Goal: Task Accomplishment & Management: Use online tool/utility

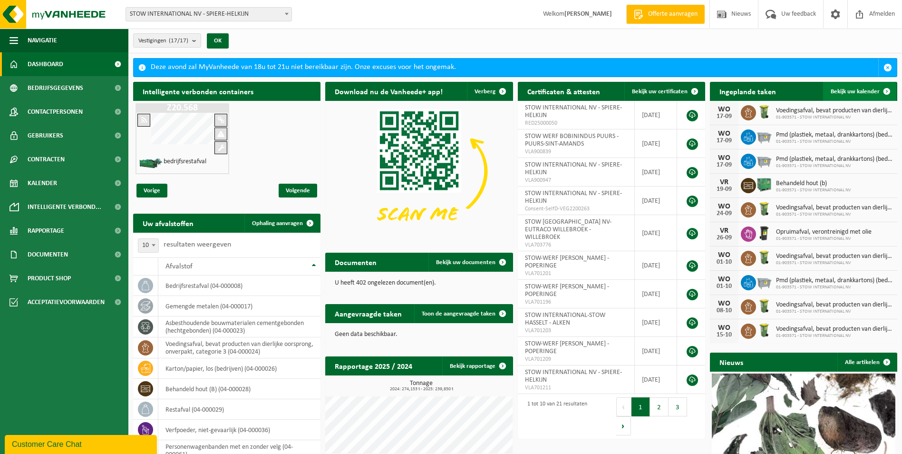
click at [852, 91] on span "Bekijk uw kalender" at bounding box center [855, 91] width 49 height 6
click at [858, 88] on span "Bekijk uw kalender" at bounding box center [855, 91] width 49 height 6
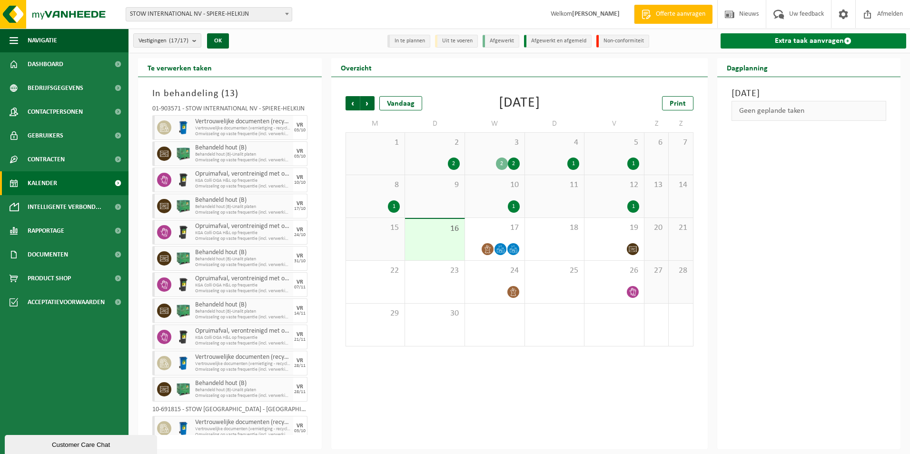
click at [819, 42] on link "Extra taak aanvragen" at bounding box center [813, 40] width 186 height 15
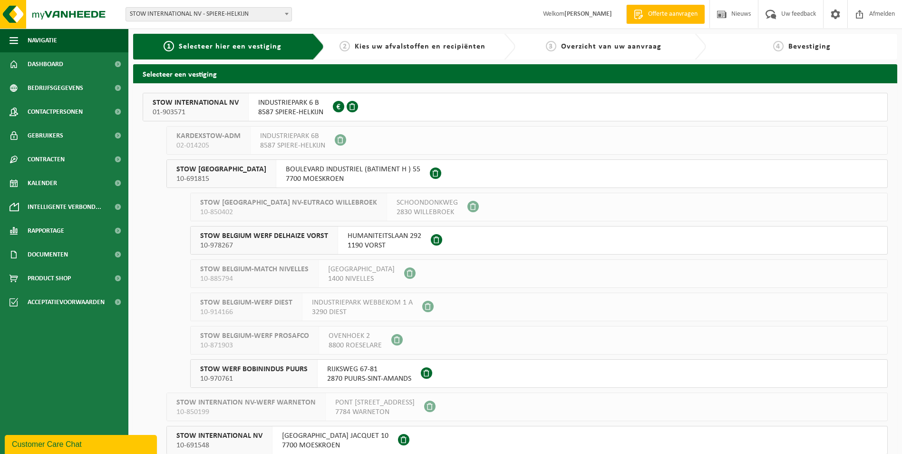
click at [176, 103] on span "STOW INTERNATIONAL NV" at bounding box center [196, 103] width 86 height 10
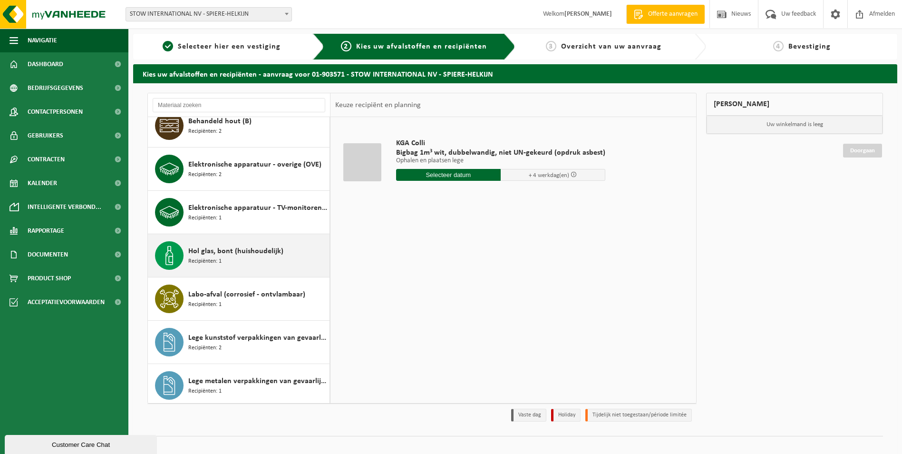
click at [214, 251] on span "Hol glas, bont (huishoudelijk)" at bounding box center [235, 250] width 95 height 11
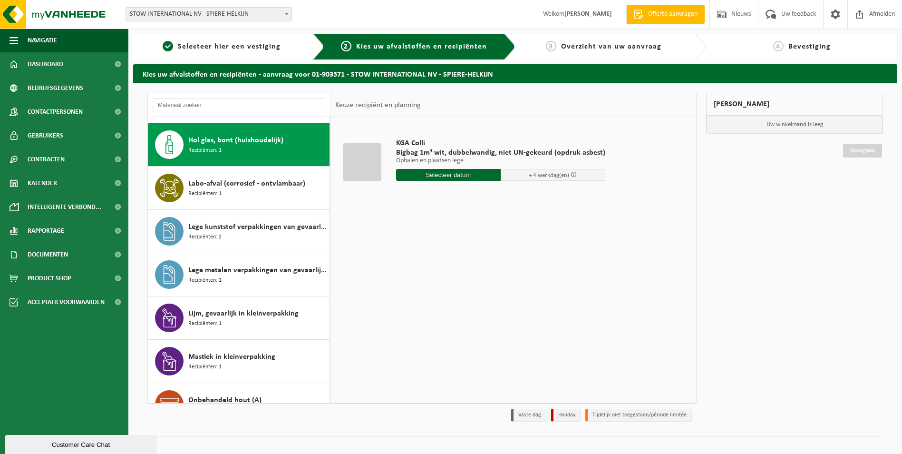
scroll to position [260, 0]
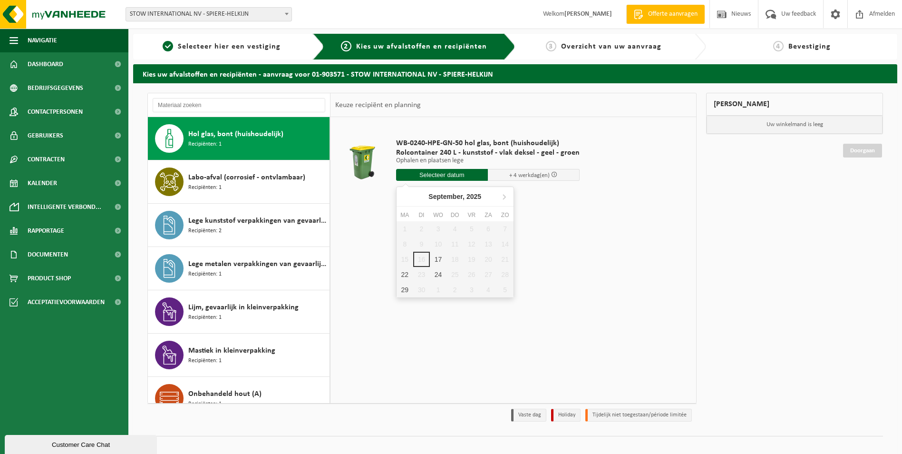
click at [432, 174] on input "text" at bounding box center [442, 175] width 92 height 12
click at [440, 257] on div "17" at bounding box center [438, 259] width 17 height 15
type input "Van 2025-09-17"
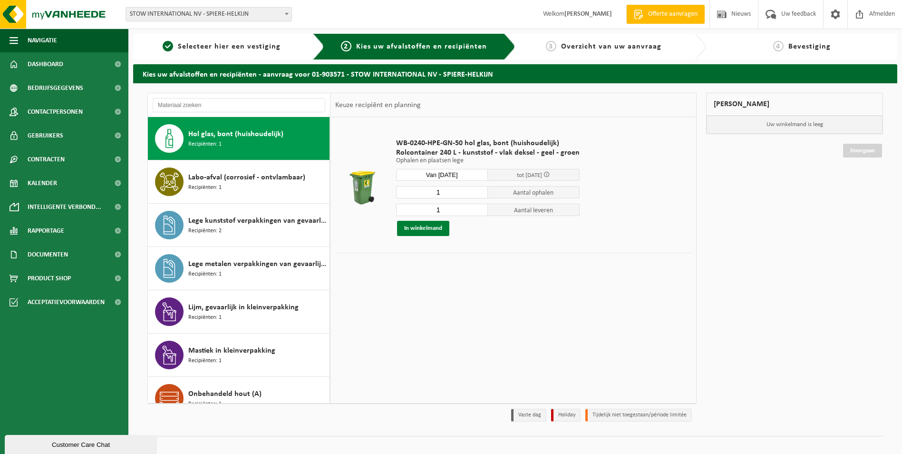
click at [419, 228] on button "In winkelmand" at bounding box center [423, 228] width 52 height 15
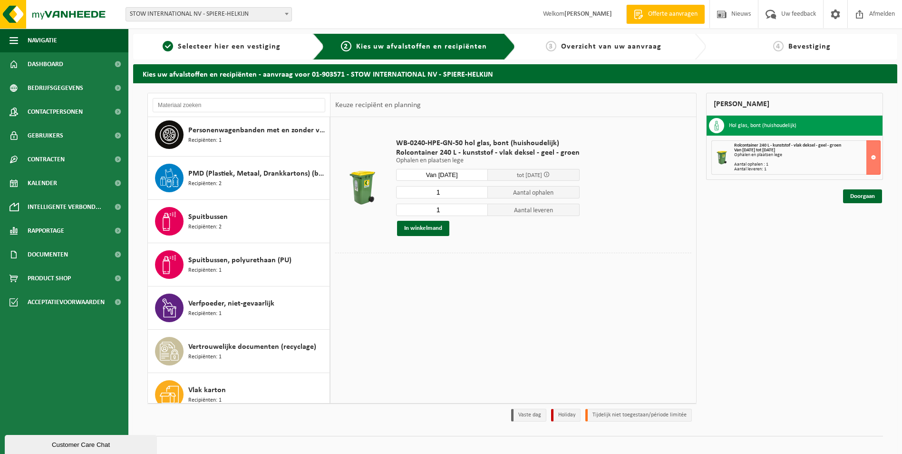
scroll to position [666, 0]
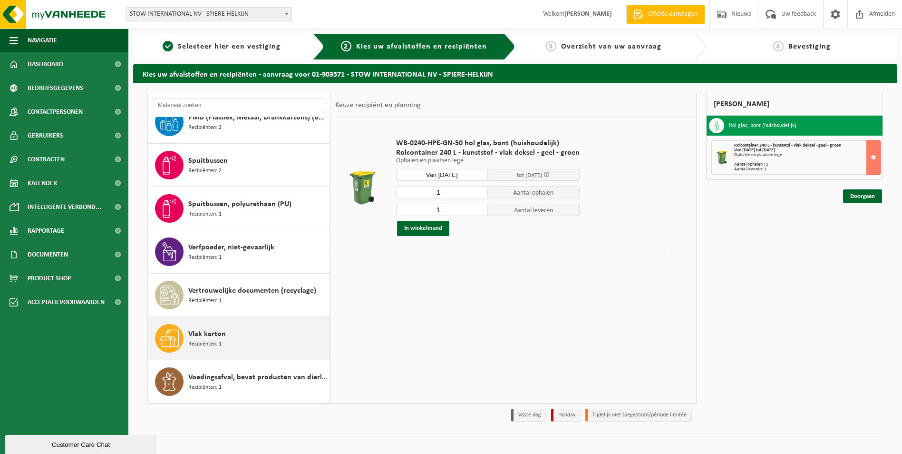
click at [225, 344] on div "Vlak karton Recipiënten: 1" at bounding box center [257, 338] width 139 height 29
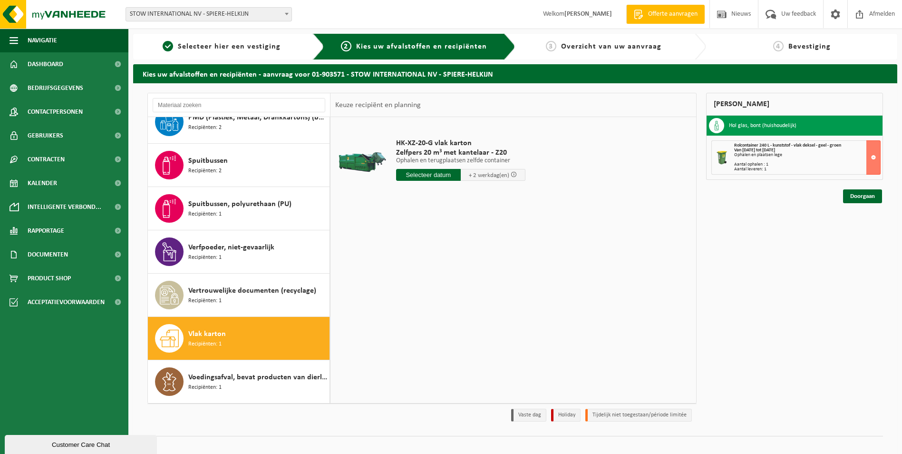
click at [430, 175] on input "text" at bounding box center [428, 175] width 65 height 12
click at [439, 258] on div "17" at bounding box center [438, 259] width 17 height 15
type input "Van 2025-09-17"
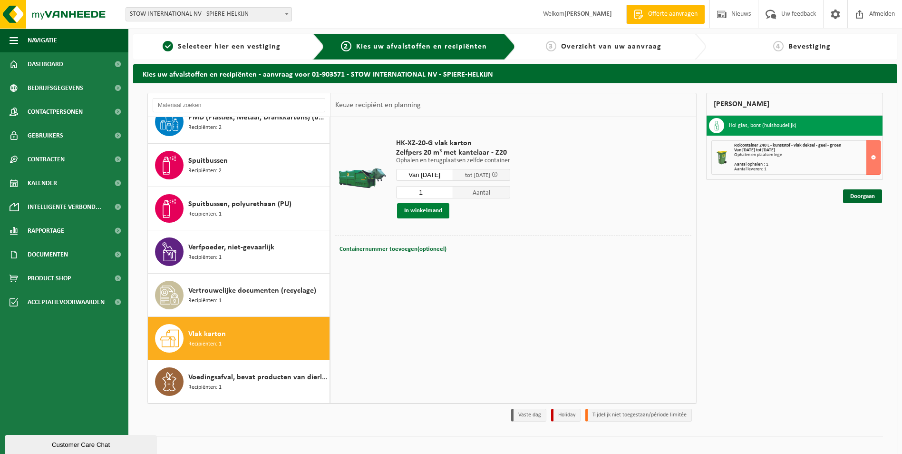
click at [419, 210] on button "In winkelmand" at bounding box center [423, 210] width 52 height 15
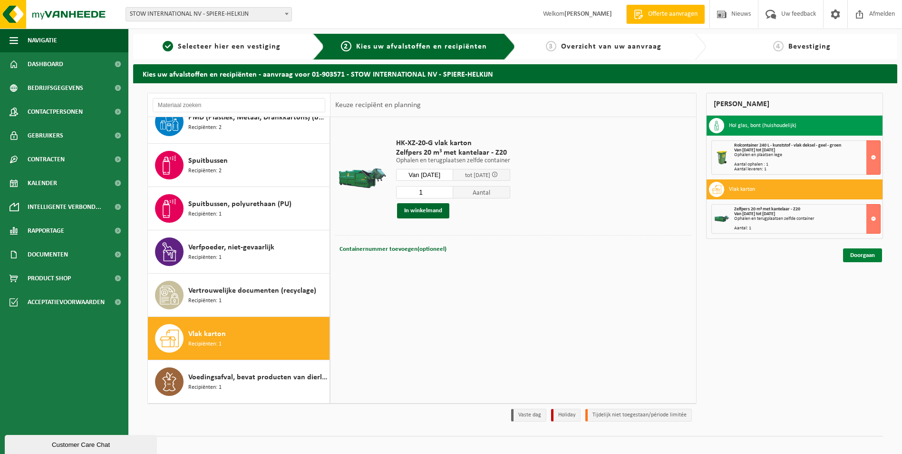
click at [868, 255] on link "Doorgaan" at bounding box center [862, 255] width 39 height 14
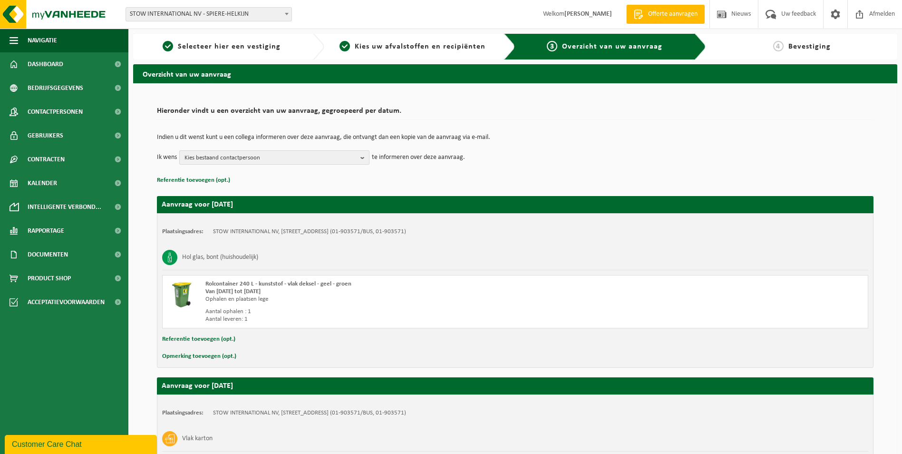
click at [363, 159] on b "button" at bounding box center [365, 157] width 9 height 13
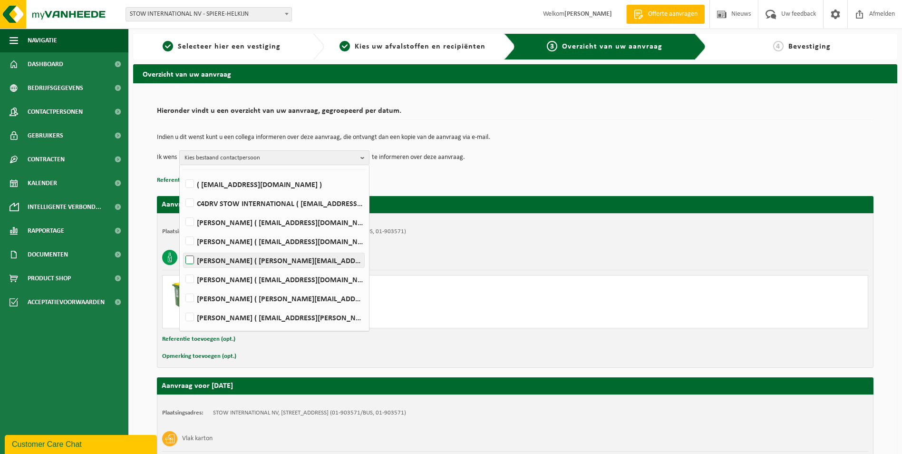
scroll to position [95, 0]
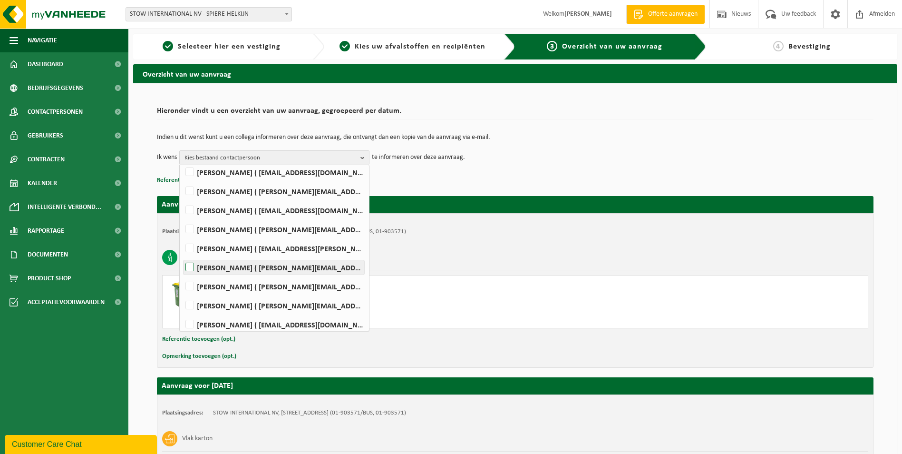
click at [191, 266] on label "Philippe Grabarczyk ( philippe.grabarczyk@stow-group.com )" at bounding box center [274, 267] width 181 height 14
click at [182, 255] on input "Philippe Grabarczyk ( philippe.grabarczyk@stow-group.com )" at bounding box center [182, 255] width 0 height 0
checkbox input "true"
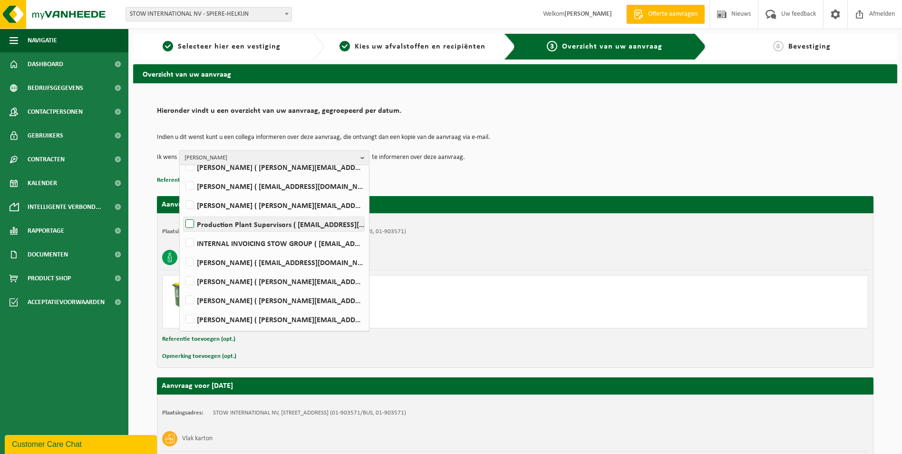
click at [192, 224] on label "Production Plant Supervisors ( plantsupervisors@stow-group.com )" at bounding box center [274, 224] width 181 height 14
click at [182, 212] on input "Production Plant Supervisors ( plantsupervisors@stow-group.com )" at bounding box center [182, 212] width 0 height 0
checkbox input "true"
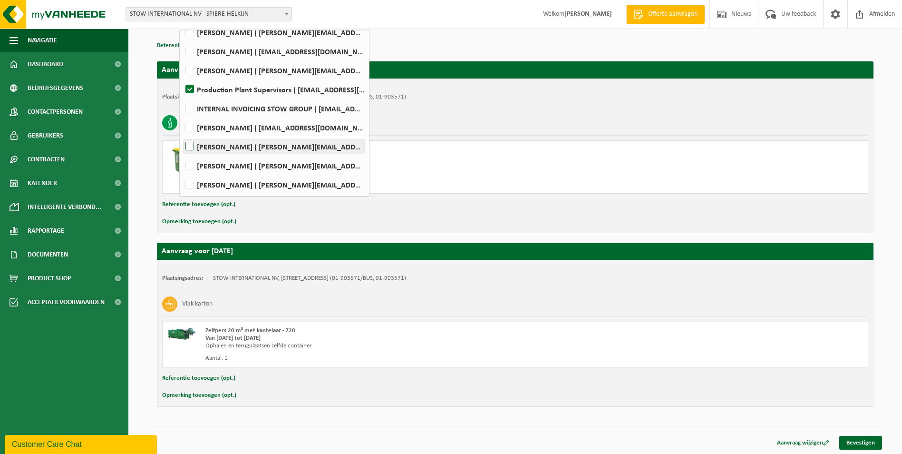
scroll to position [136, 0]
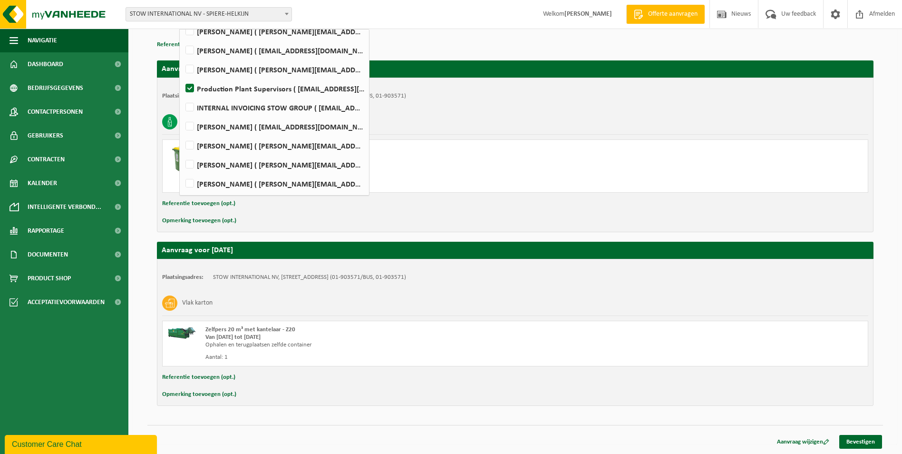
click at [680, 106] on div "Plaatsingsadres: STOW INTERNATIONAL NV, 8587 SPIERE-HELKIJN, INDUSTRIEPARK 6 B …" at bounding box center [515, 155] width 717 height 155
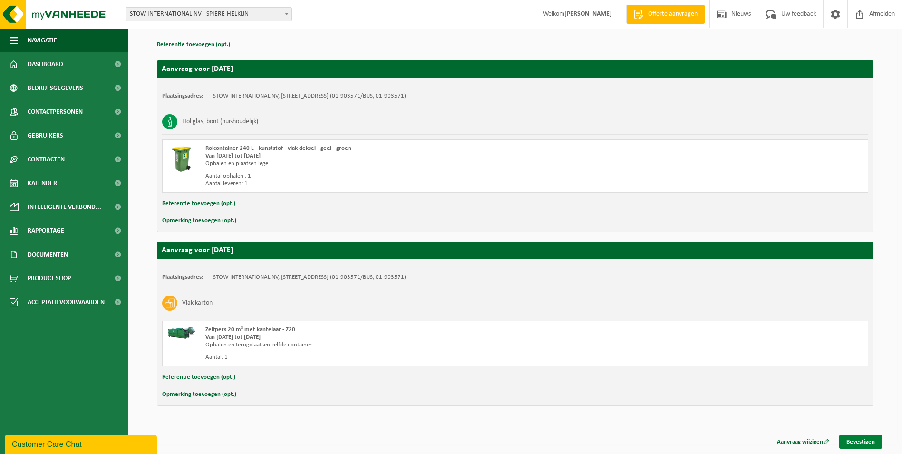
click at [863, 440] on link "Bevestigen" at bounding box center [861, 442] width 43 height 14
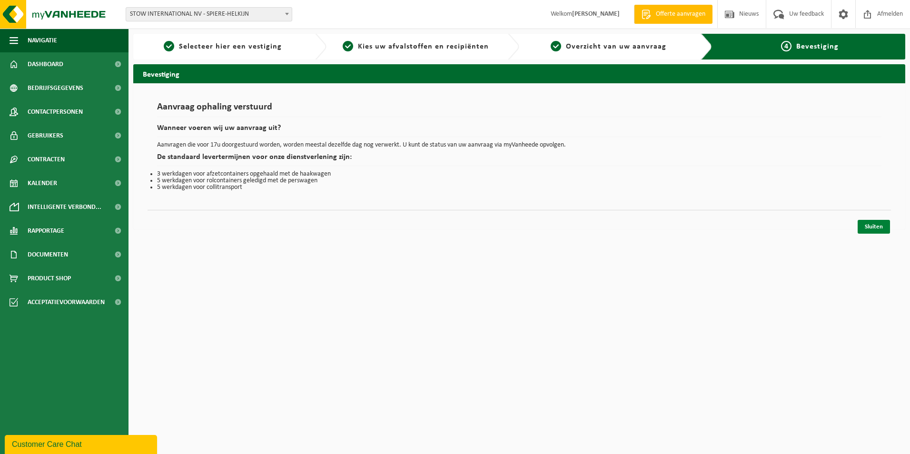
click at [878, 225] on link "Sluiten" at bounding box center [873, 227] width 32 height 14
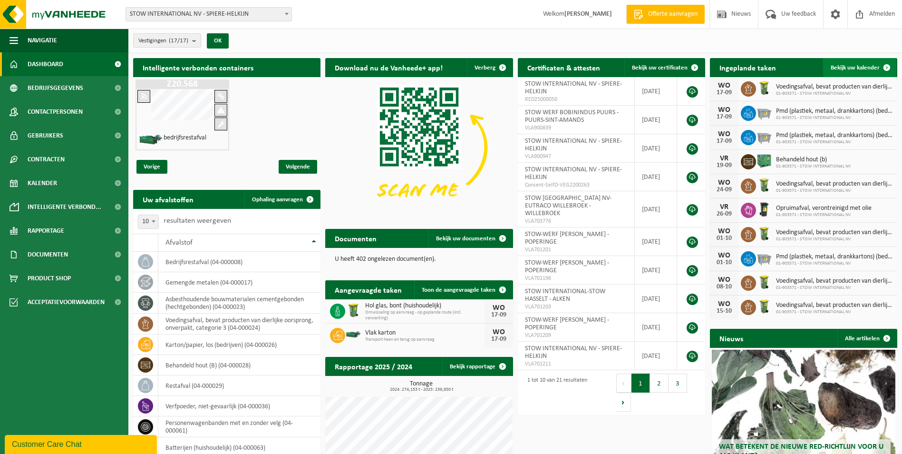
click at [853, 65] on span "Bekijk uw kalender" at bounding box center [855, 68] width 49 height 6
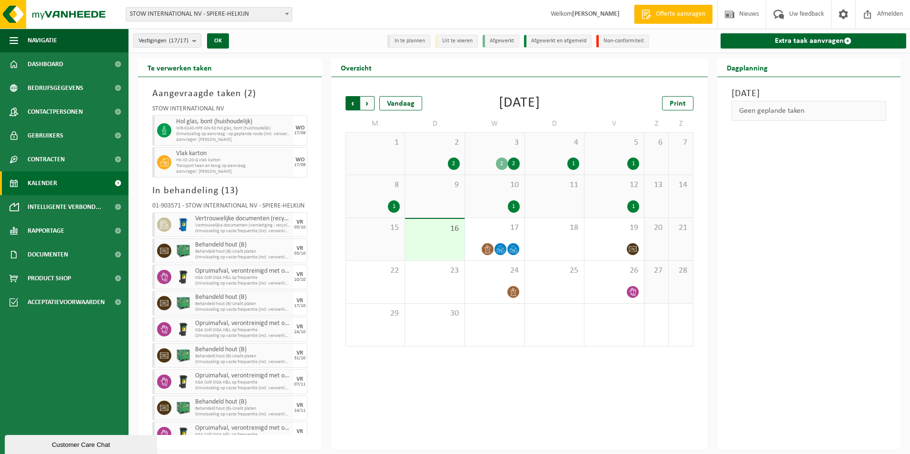
click at [368, 104] on span "Volgende" at bounding box center [367, 103] width 14 height 14
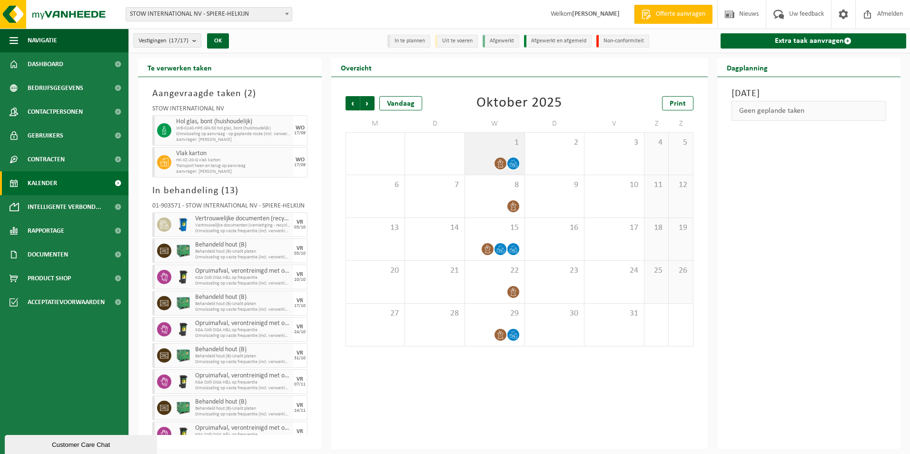
click at [510, 161] on icon at bounding box center [513, 163] width 8 height 8
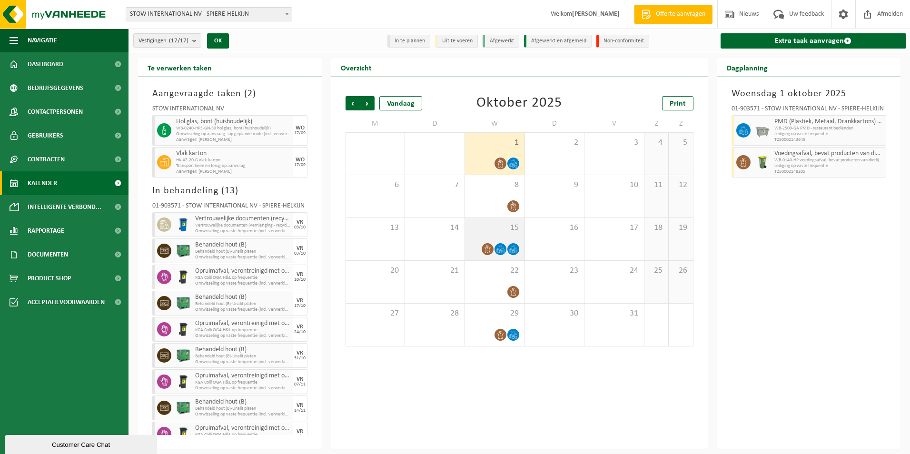
click at [491, 243] on div at bounding box center [487, 249] width 13 height 13
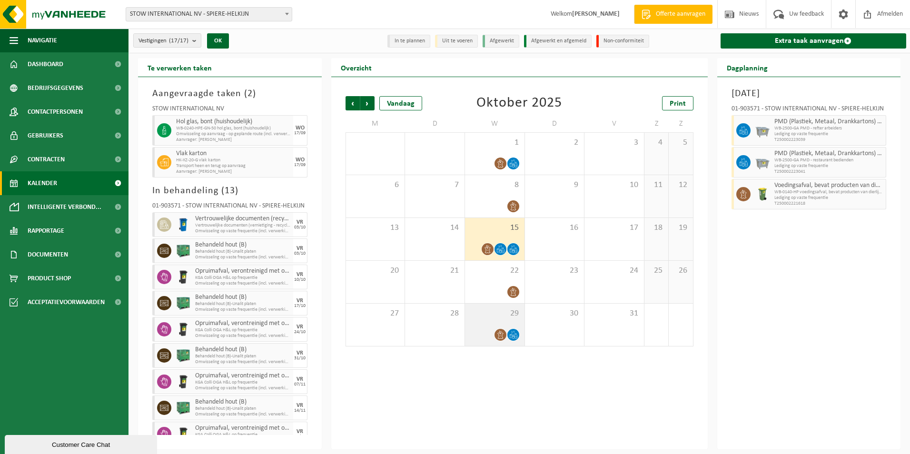
click at [499, 321] on div "29" at bounding box center [494, 325] width 59 height 42
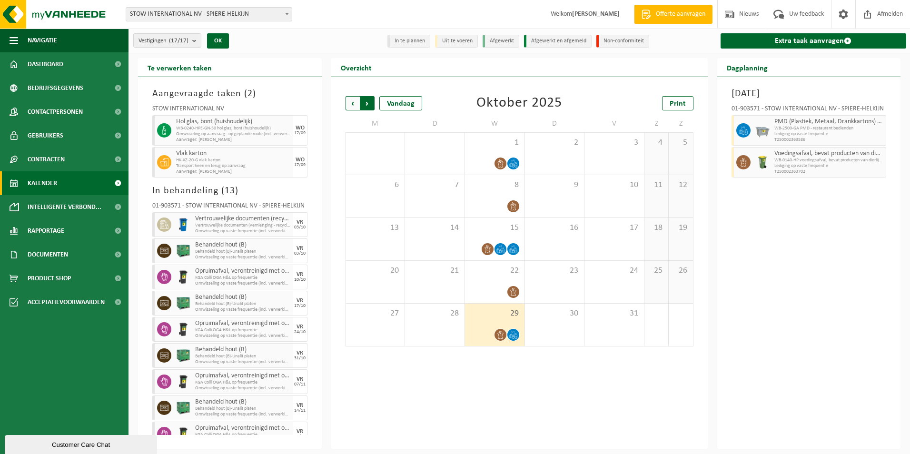
click at [355, 102] on span "Vorige" at bounding box center [352, 103] width 14 height 14
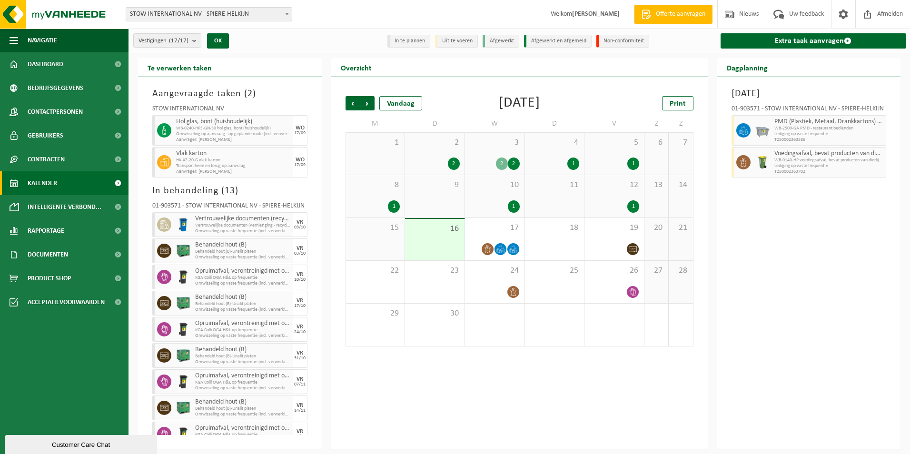
click at [615, 207] on div "1" at bounding box center [614, 206] width 50 height 12
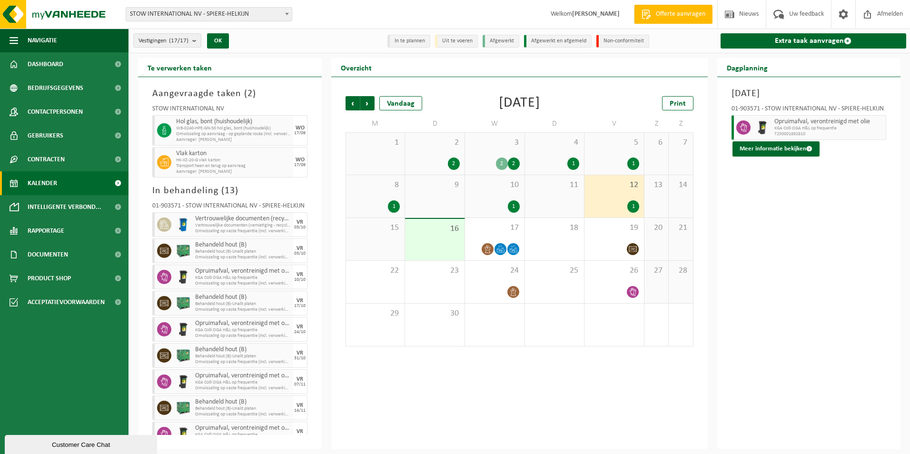
click at [492, 196] on div "10 1" at bounding box center [494, 196] width 59 height 42
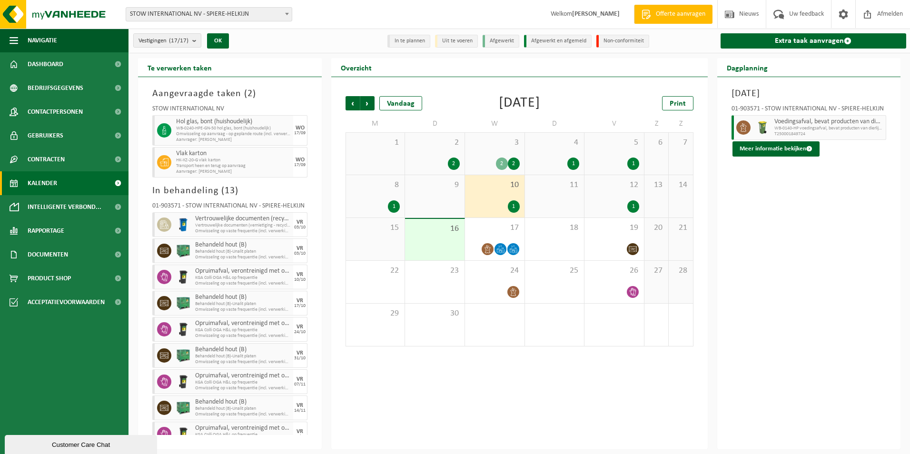
click at [502, 163] on div "2" at bounding box center [502, 163] width 12 height 12
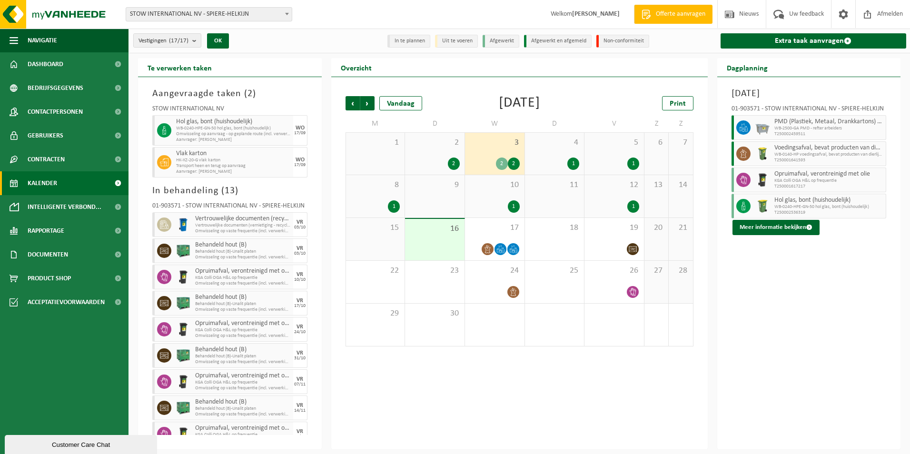
click at [559, 160] on div "1" at bounding box center [554, 163] width 50 height 12
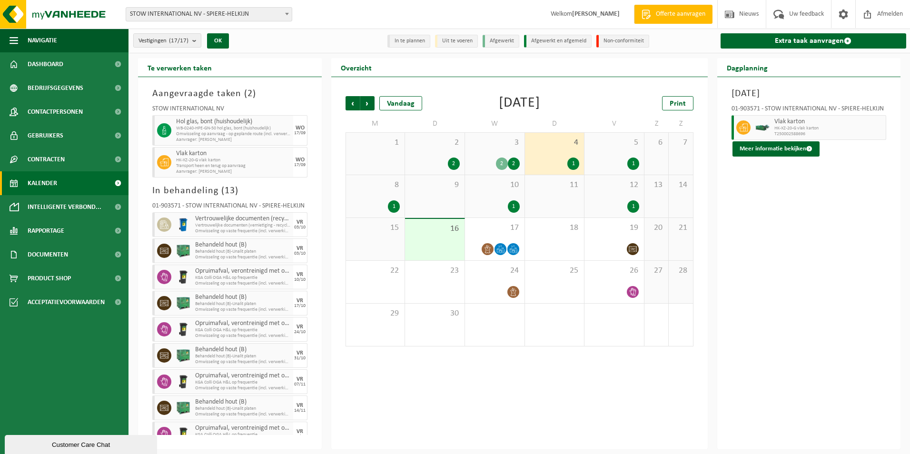
click at [611, 158] on div "1" at bounding box center [614, 163] width 50 height 12
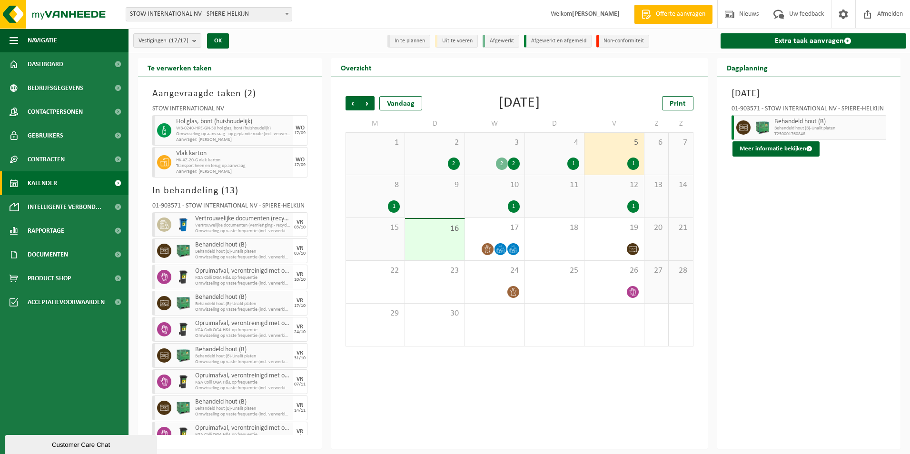
click at [445, 161] on div "2" at bounding box center [435, 163] width 50 height 12
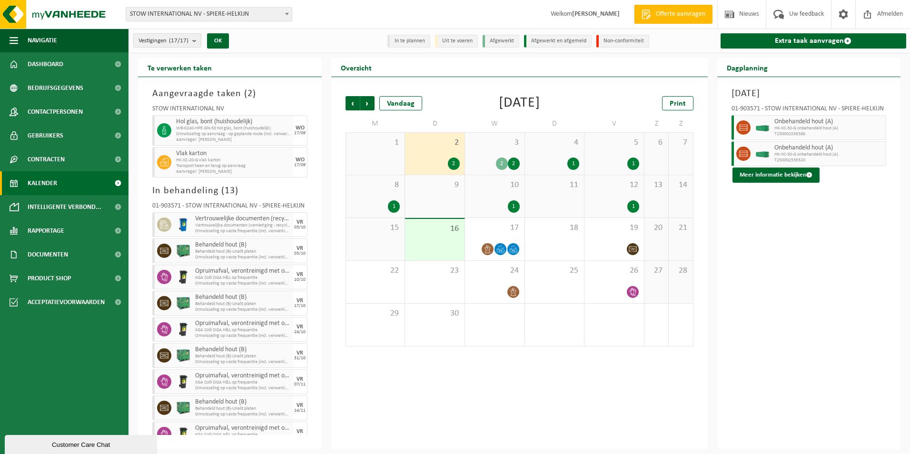
click at [374, 201] on div "1" at bounding box center [375, 206] width 49 height 12
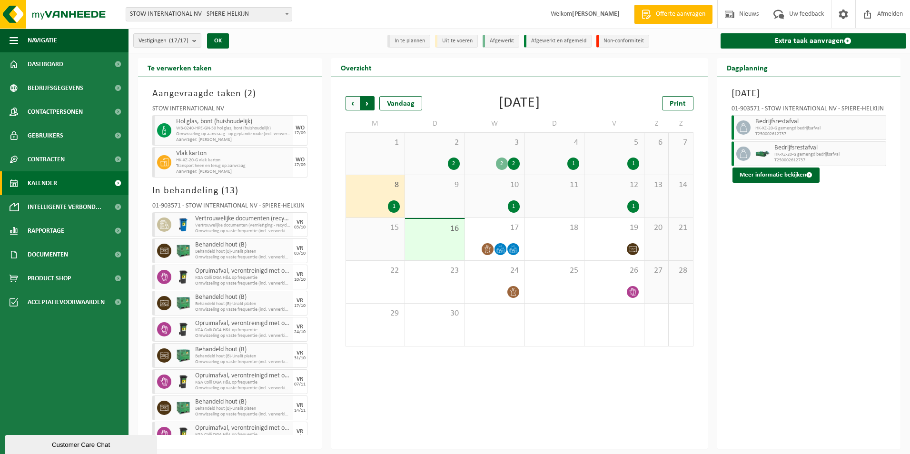
click at [351, 102] on span "Vorige" at bounding box center [352, 103] width 14 height 14
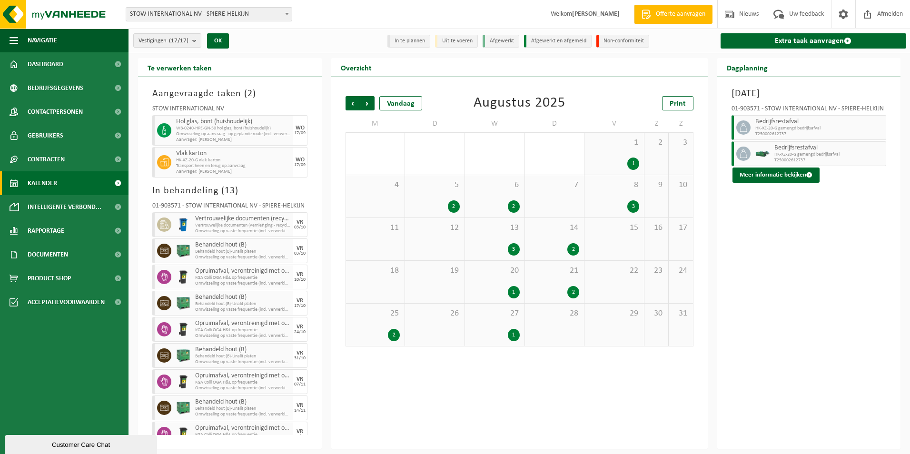
click at [500, 326] on div "27 1" at bounding box center [494, 325] width 59 height 42
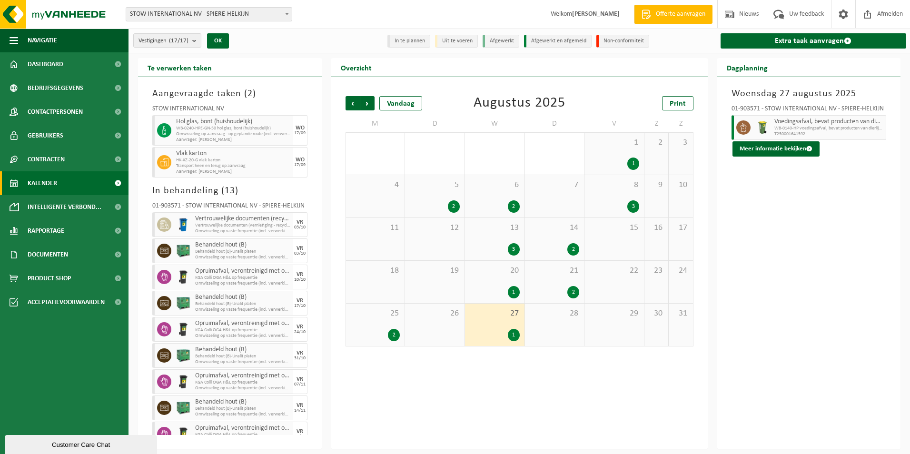
click at [387, 329] on div "2" at bounding box center [375, 335] width 49 height 12
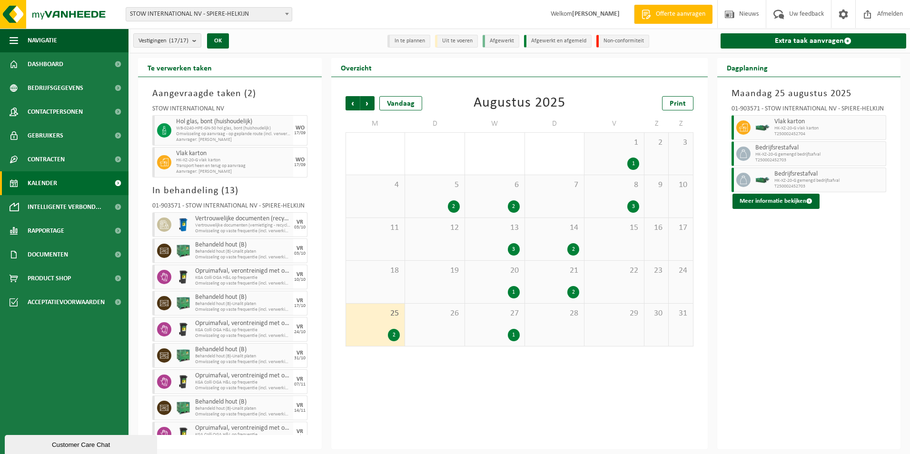
click at [500, 279] on div "20 1" at bounding box center [494, 282] width 59 height 42
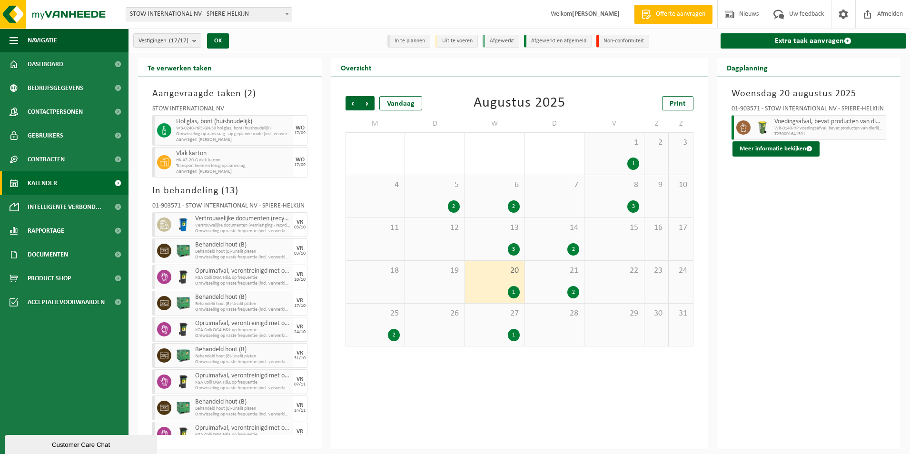
click at [549, 283] on div "21 2" at bounding box center [554, 282] width 59 height 42
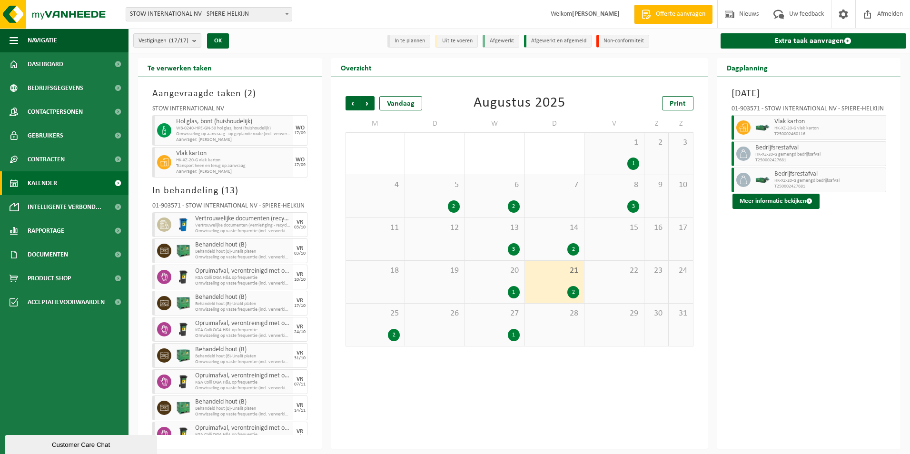
click at [553, 244] on div "2" at bounding box center [554, 249] width 50 height 12
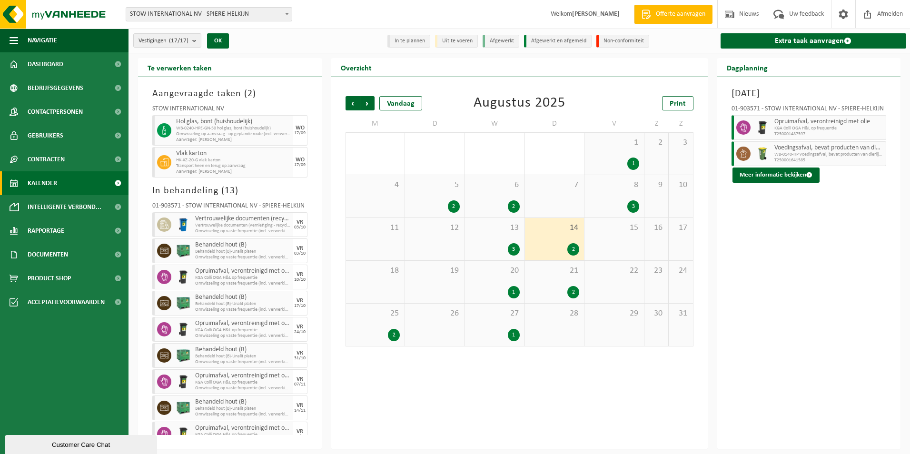
click at [500, 240] on div "13 3" at bounding box center [494, 239] width 59 height 42
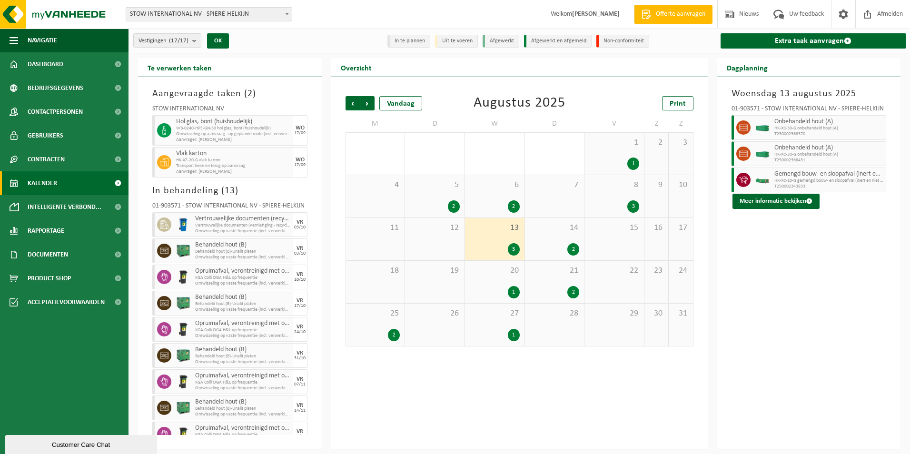
click at [609, 194] on div "8 3" at bounding box center [613, 196] width 59 height 42
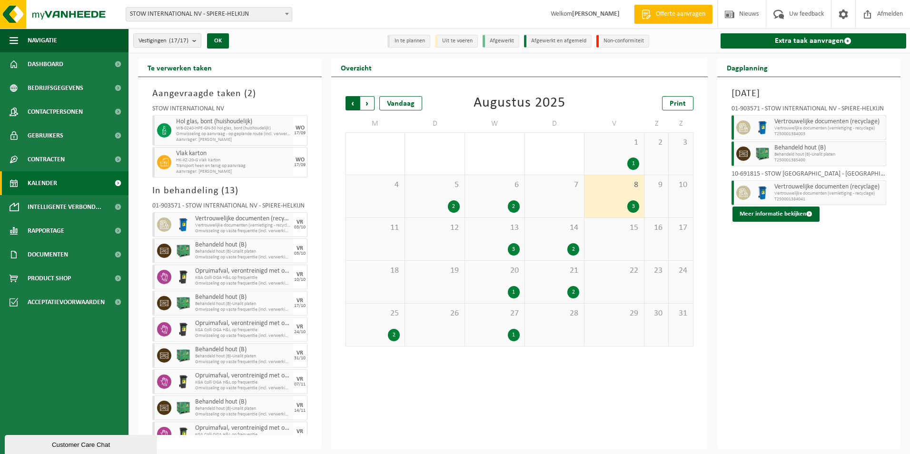
click at [370, 102] on span "Volgende" at bounding box center [367, 103] width 14 height 14
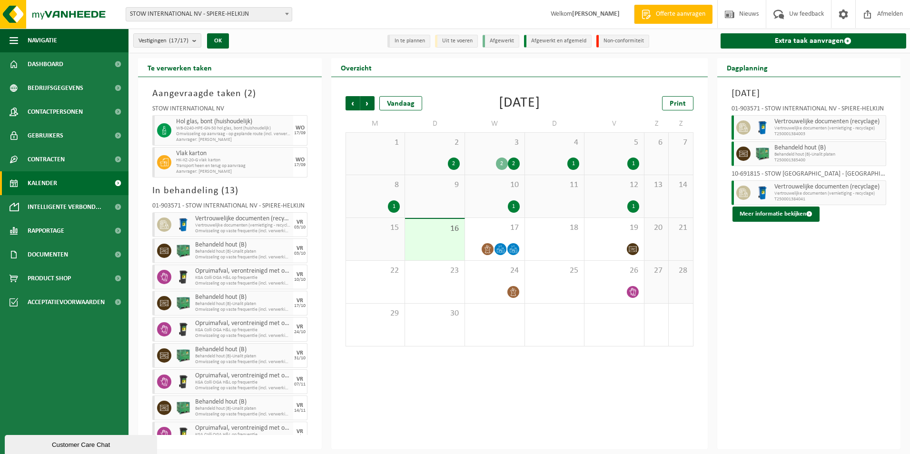
click at [370, 102] on span "Volgende" at bounding box center [367, 103] width 14 height 14
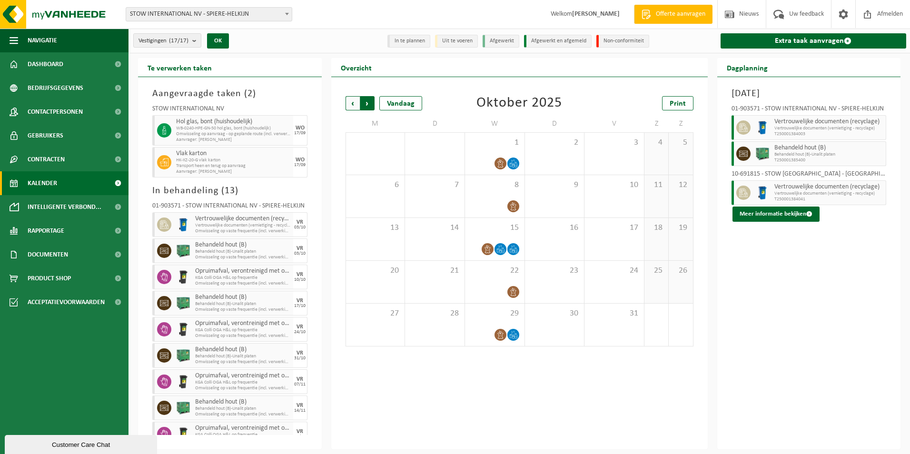
click at [352, 99] on span "Vorige" at bounding box center [352, 103] width 14 height 14
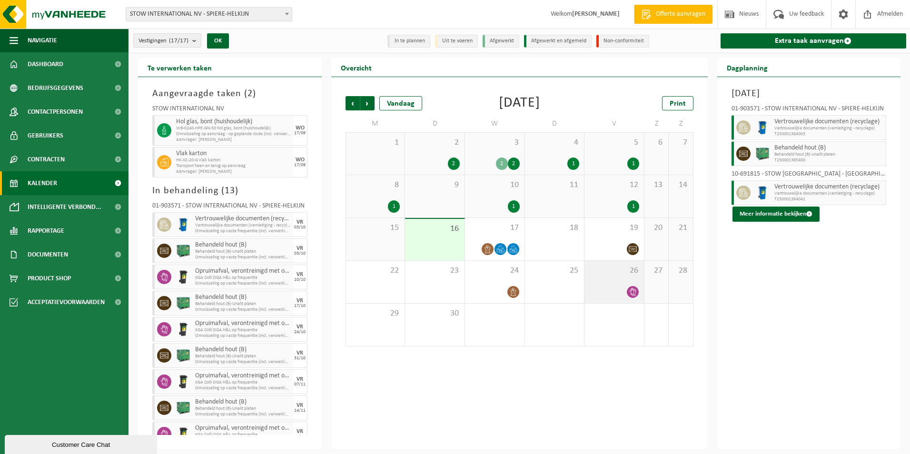
click at [623, 290] on div at bounding box center [614, 291] width 50 height 13
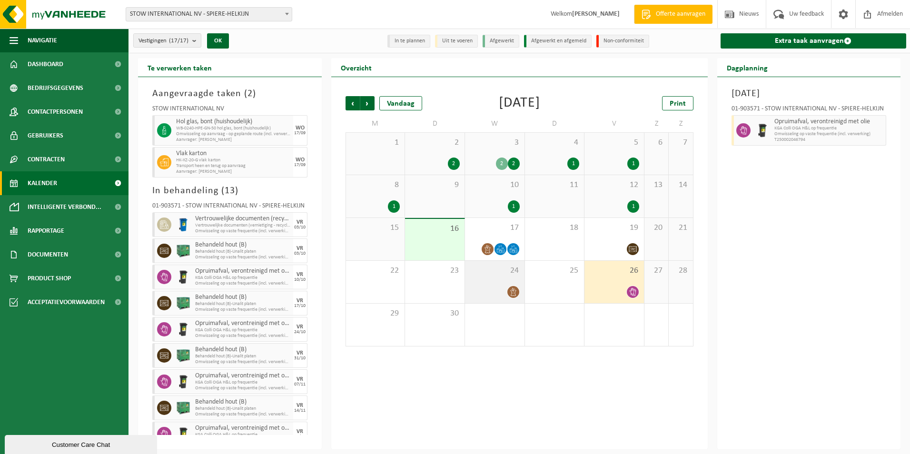
click at [468, 294] on div "24" at bounding box center [494, 282] width 59 height 42
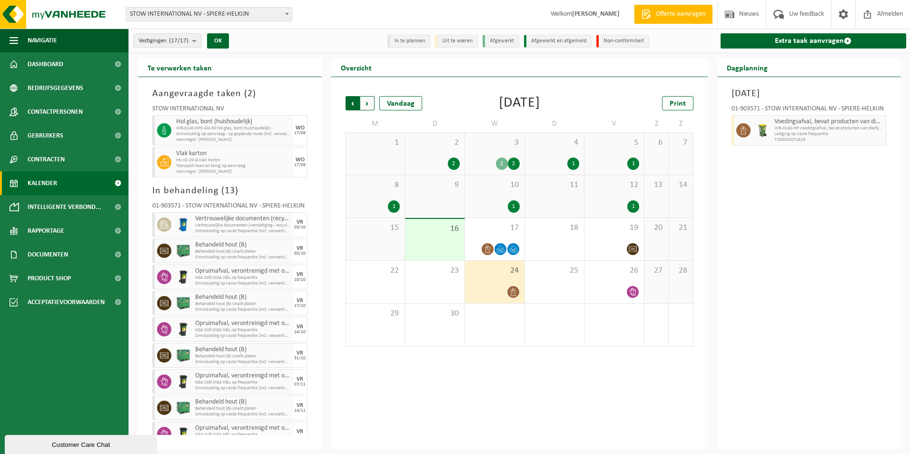
click at [366, 102] on span "Volgende" at bounding box center [367, 103] width 14 height 14
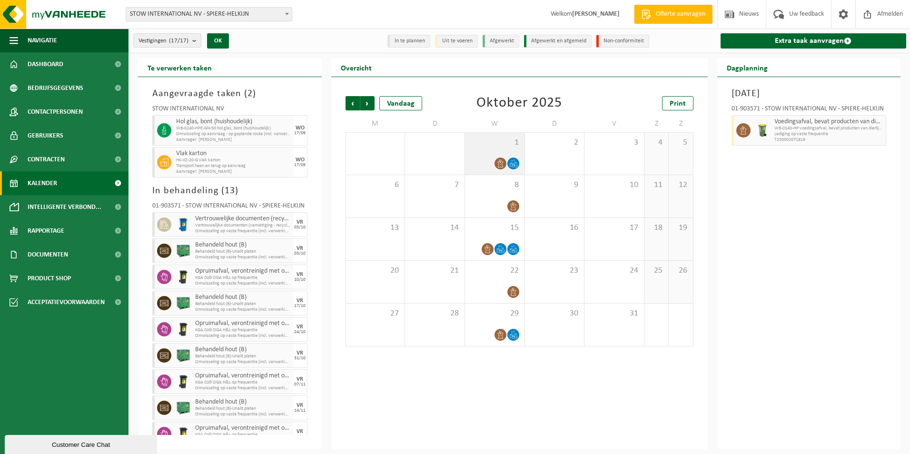
click at [488, 162] on div at bounding box center [495, 163] width 50 height 13
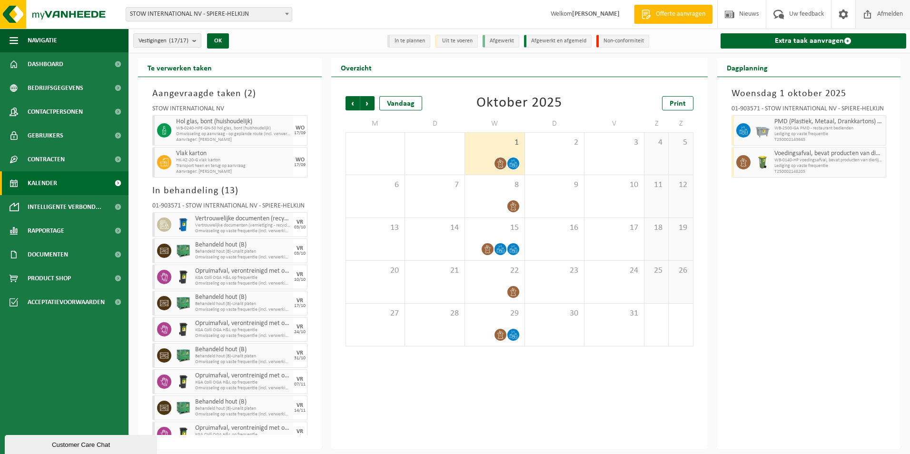
click at [881, 15] on span "Afmelden" at bounding box center [889, 14] width 30 height 28
